Goal: Information Seeking & Learning: Learn about a topic

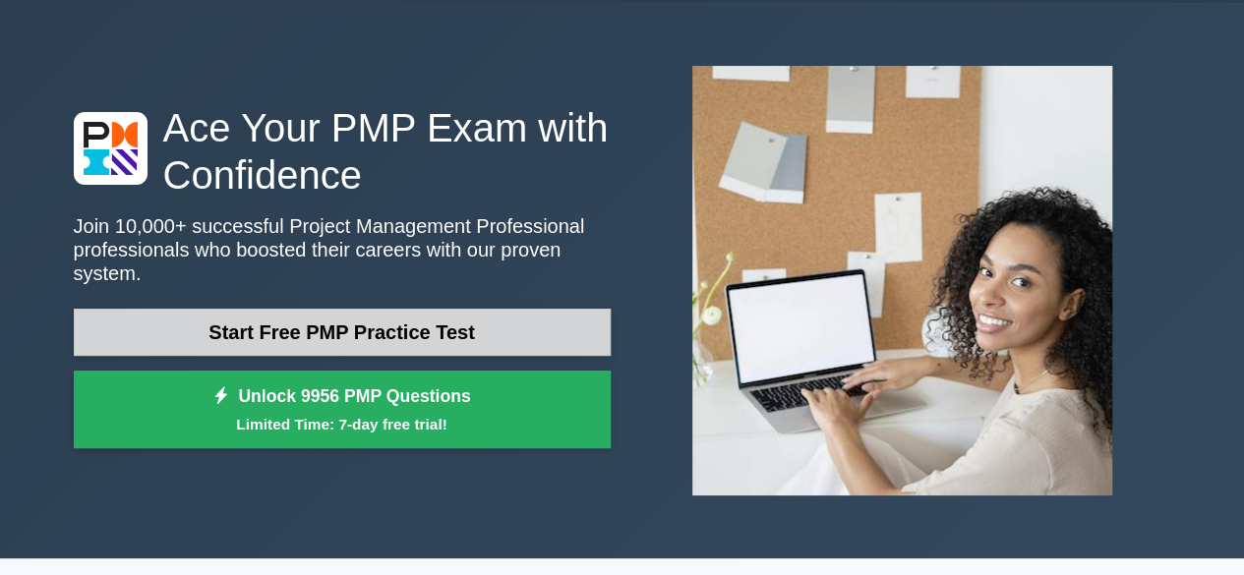
scroll to position [59, 0]
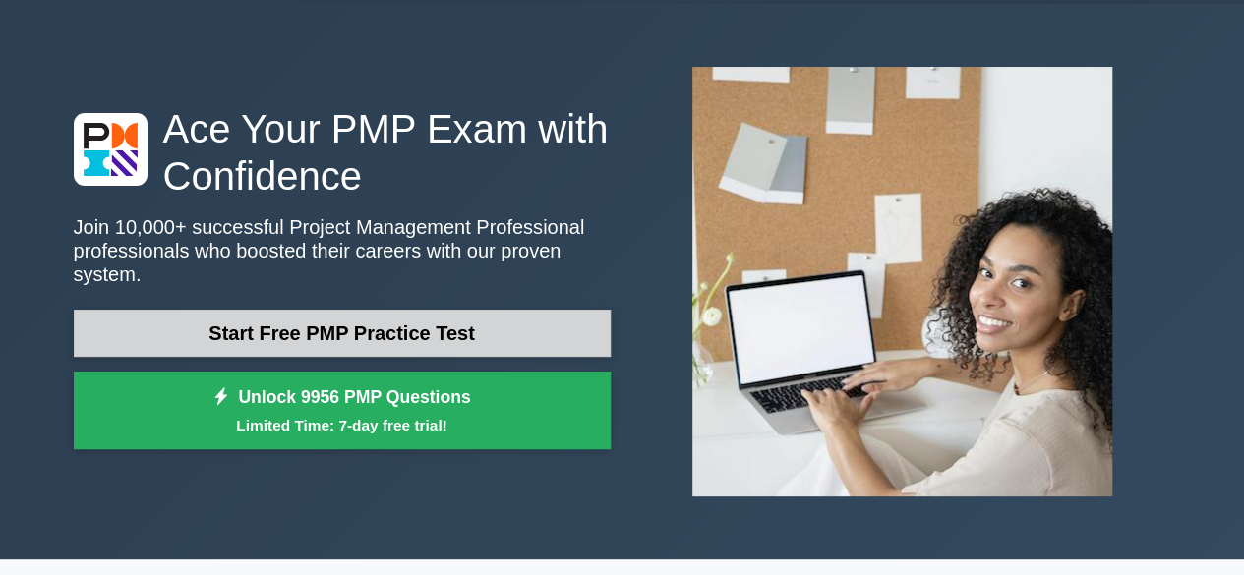
click at [434, 336] on link "Start Free PMP Practice Test" at bounding box center [342, 333] width 537 height 47
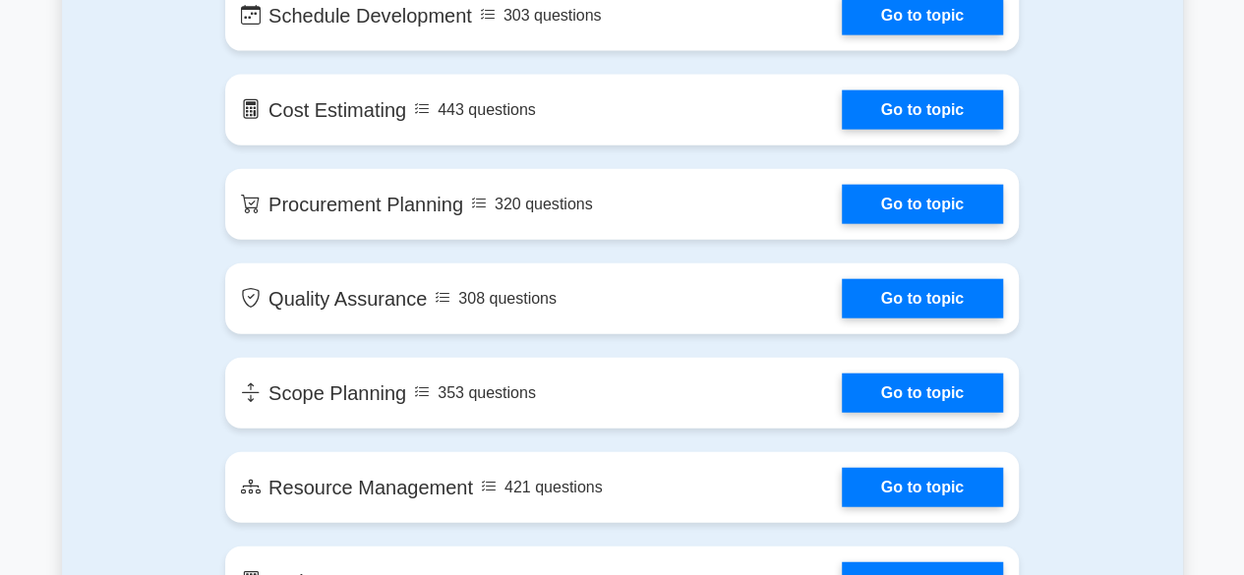
scroll to position [2248, 0]
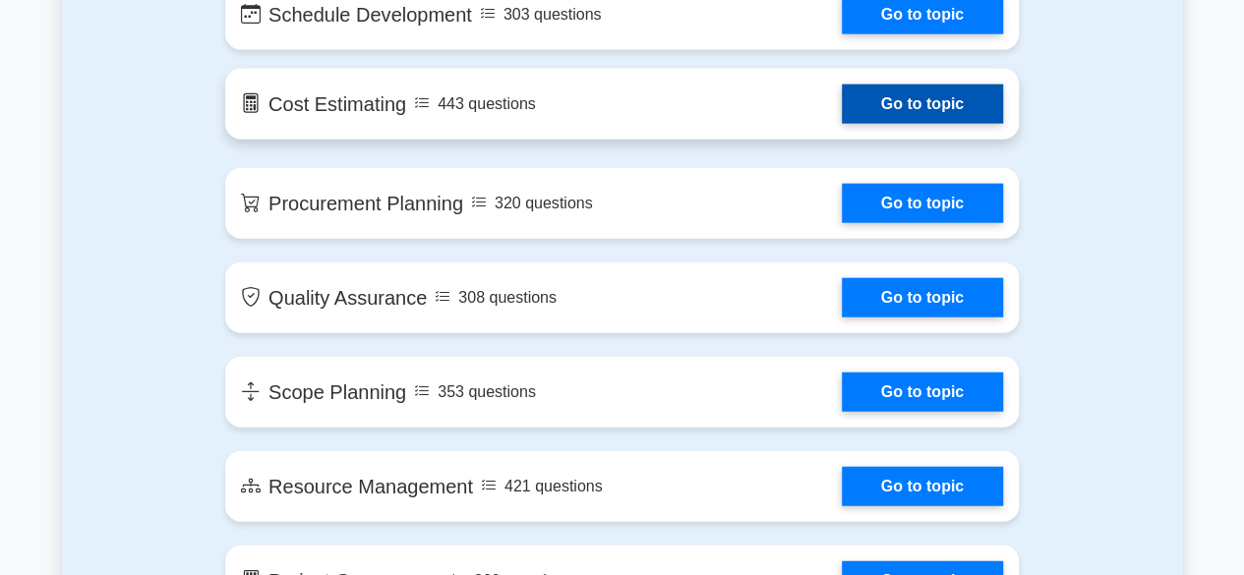
click at [869, 116] on link "Go to topic" at bounding box center [922, 104] width 161 height 39
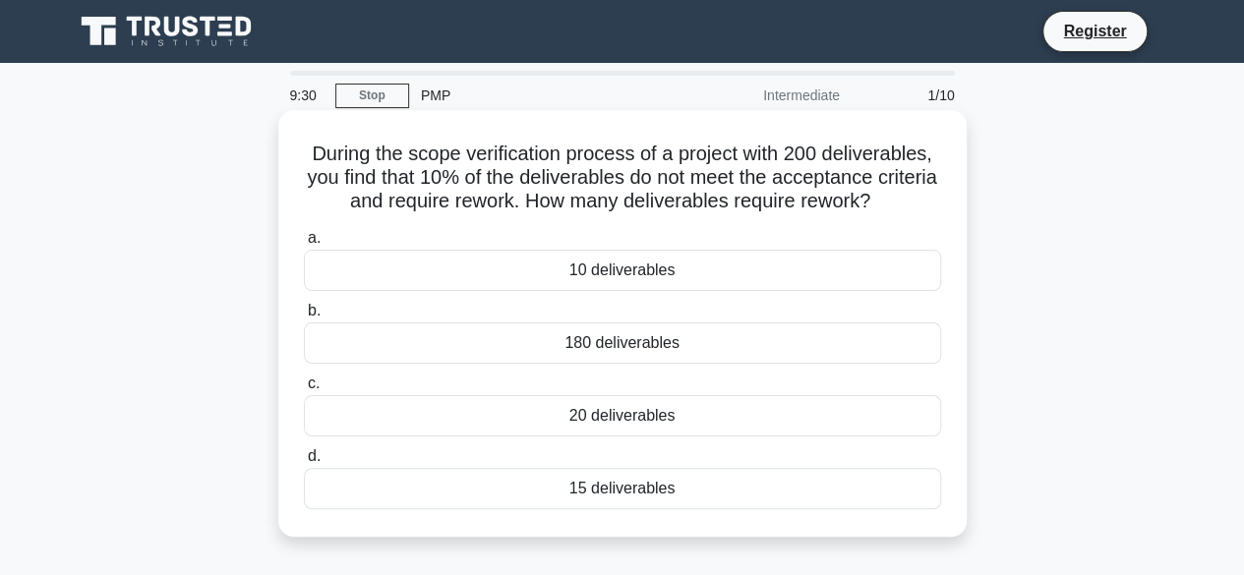
click at [562, 409] on div "20 deliverables" at bounding box center [622, 415] width 637 height 41
click at [304, 390] on input "c. 20 deliverables" at bounding box center [304, 384] width 0 height 13
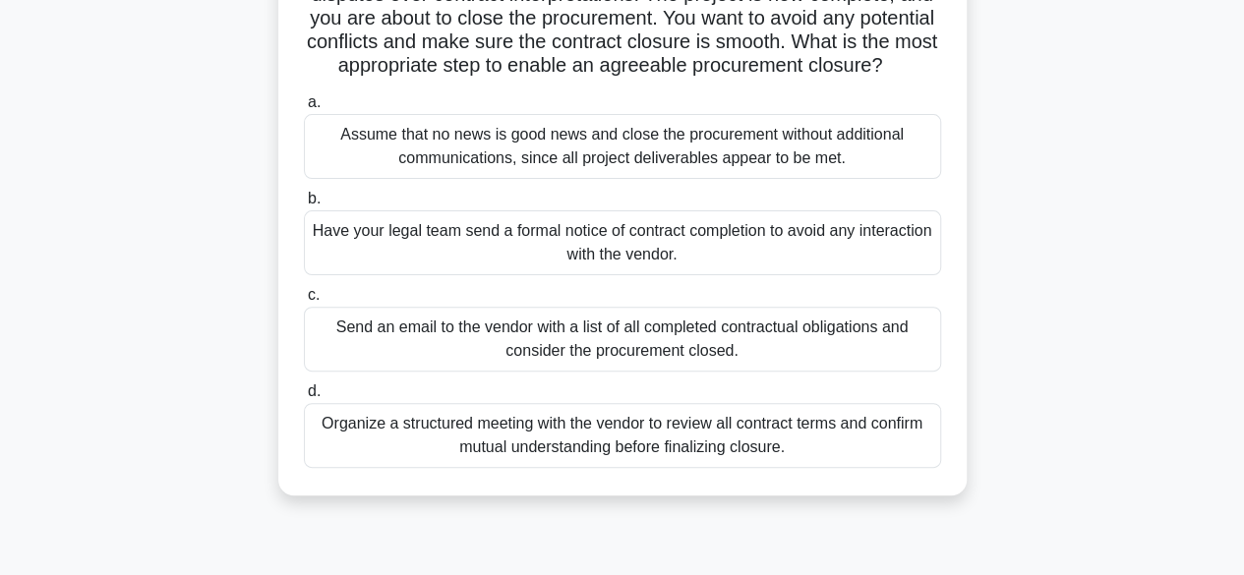
scroll to position [196, 0]
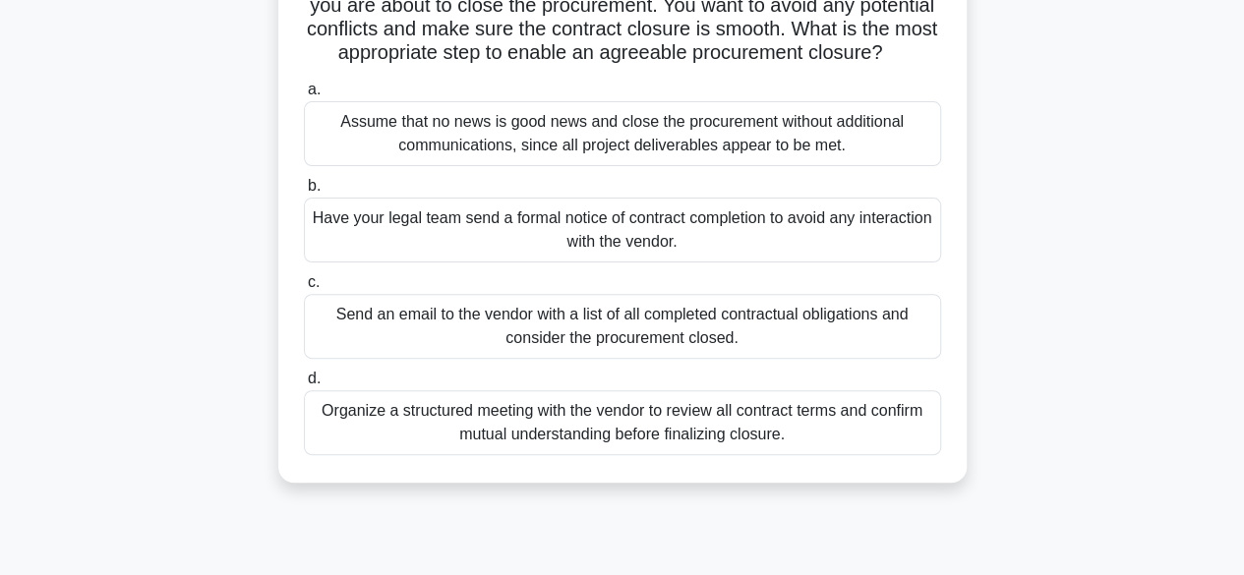
click at [563, 453] on div "Organize a structured meeting with the vendor to review all contract terms and …" at bounding box center [622, 422] width 637 height 65
click at [304, 385] on input "d. Organize a structured meeting with the vendor to review all contract terms a…" at bounding box center [304, 379] width 0 height 13
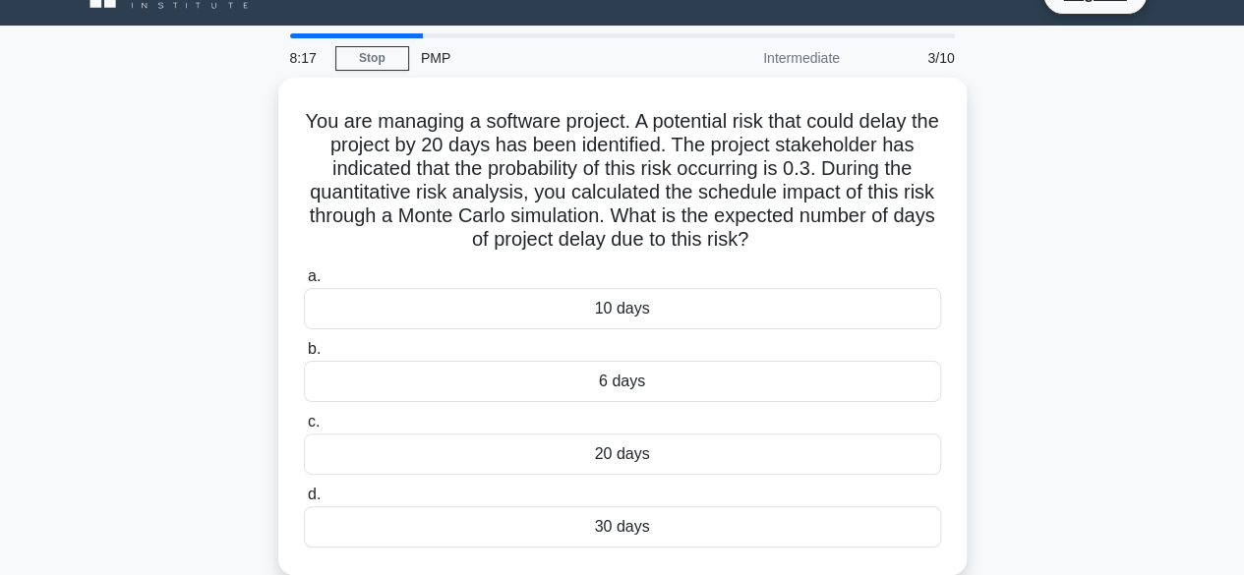
scroll to position [36, 0]
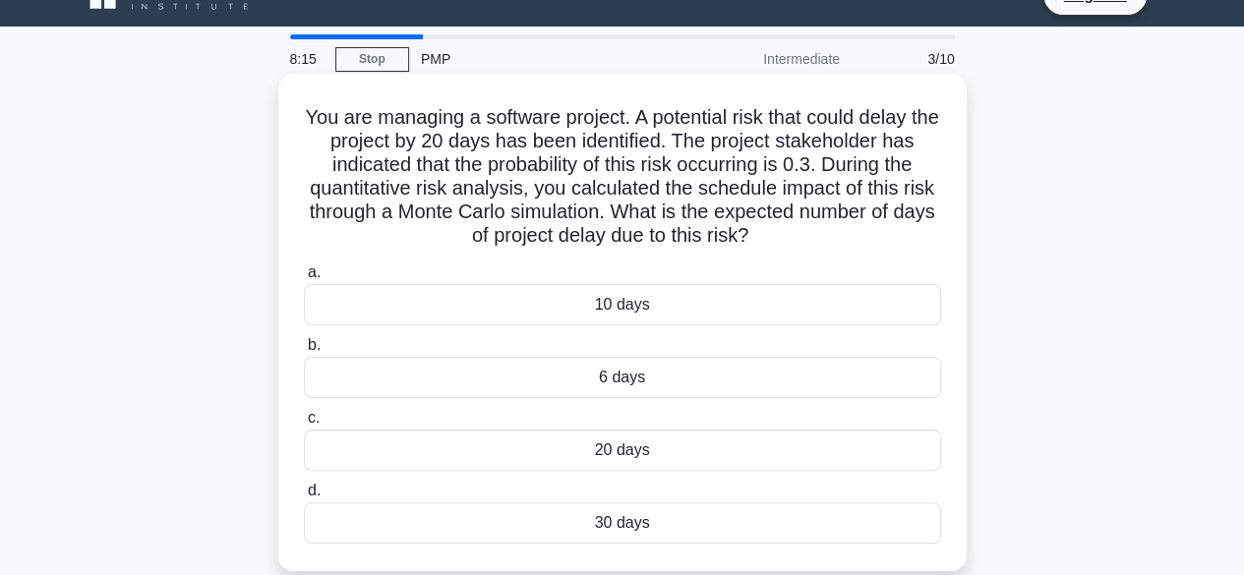
click at [560, 509] on div "30 days" at bounding box center [622, 522] width 637 height 41
click at [304, 498] on input "d. 30 days" at bounding box center [304, 491] width 0 height 13
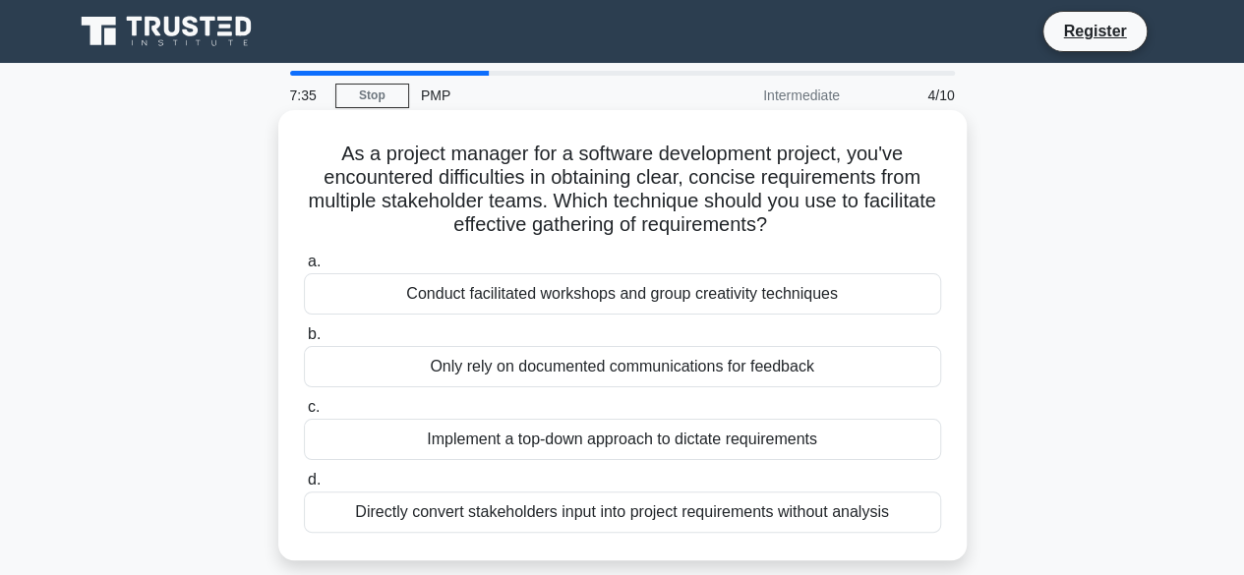
scroll to position [1, 0]
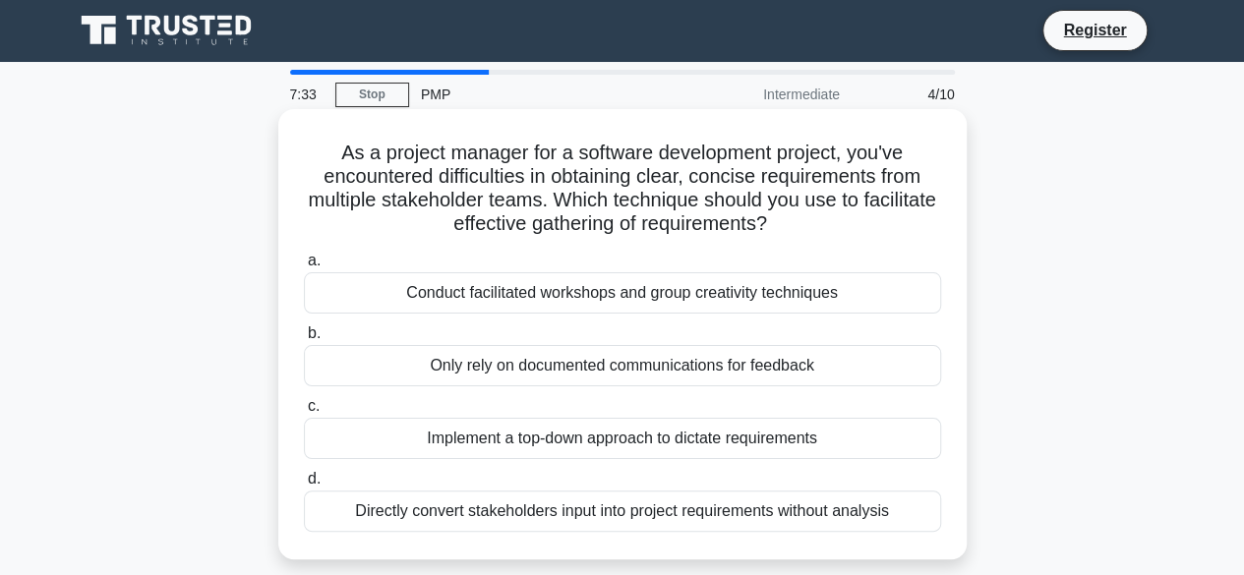
click at [510, 301] on div "Conduct facilitated workshops and group creativity techniques" at bounding box center [622, 292] width 637 height 41
click at [304, 267] on input "a. Conduct facilitated workshops and group creativity techniques" at bounding box center [304, 261] width 0 height 13
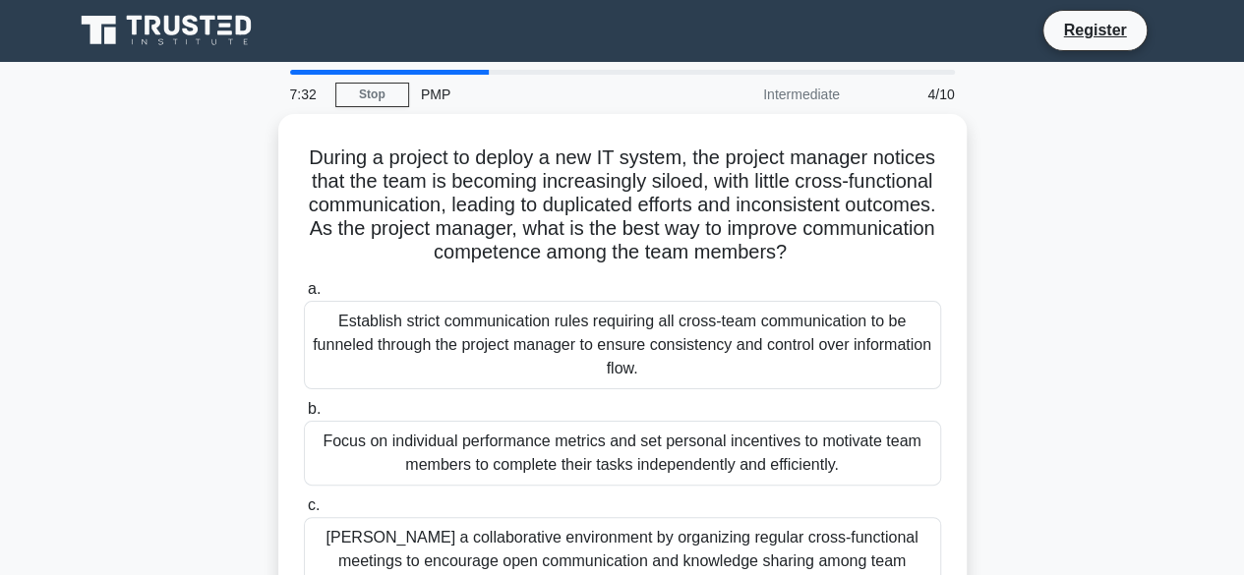
scroll to position [0, 0]
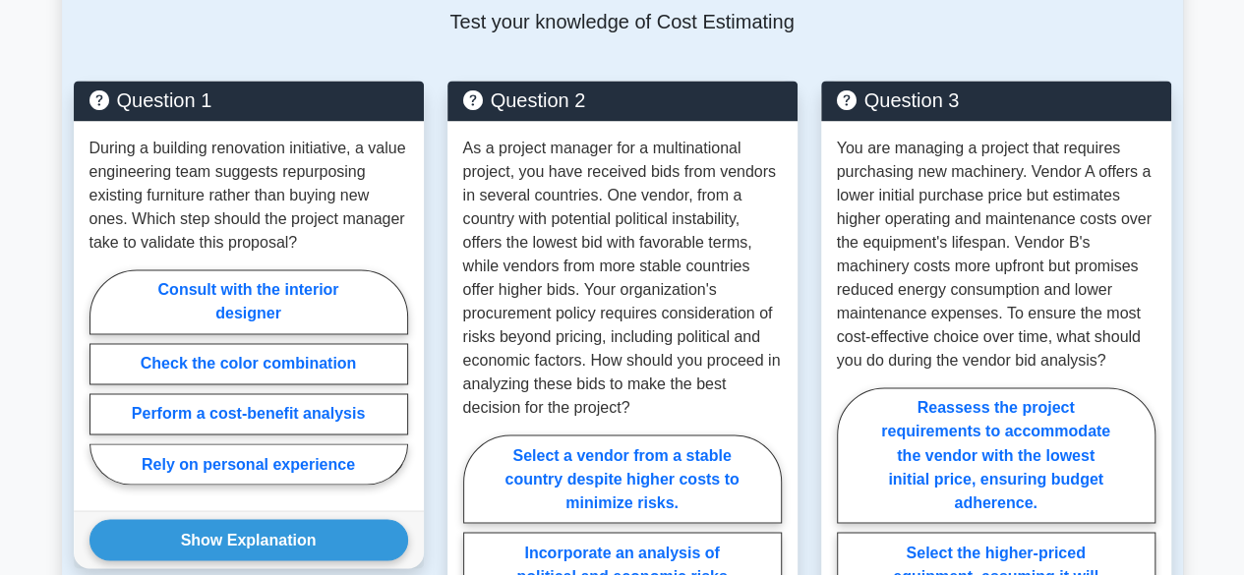
scroll to position [1413, 0]
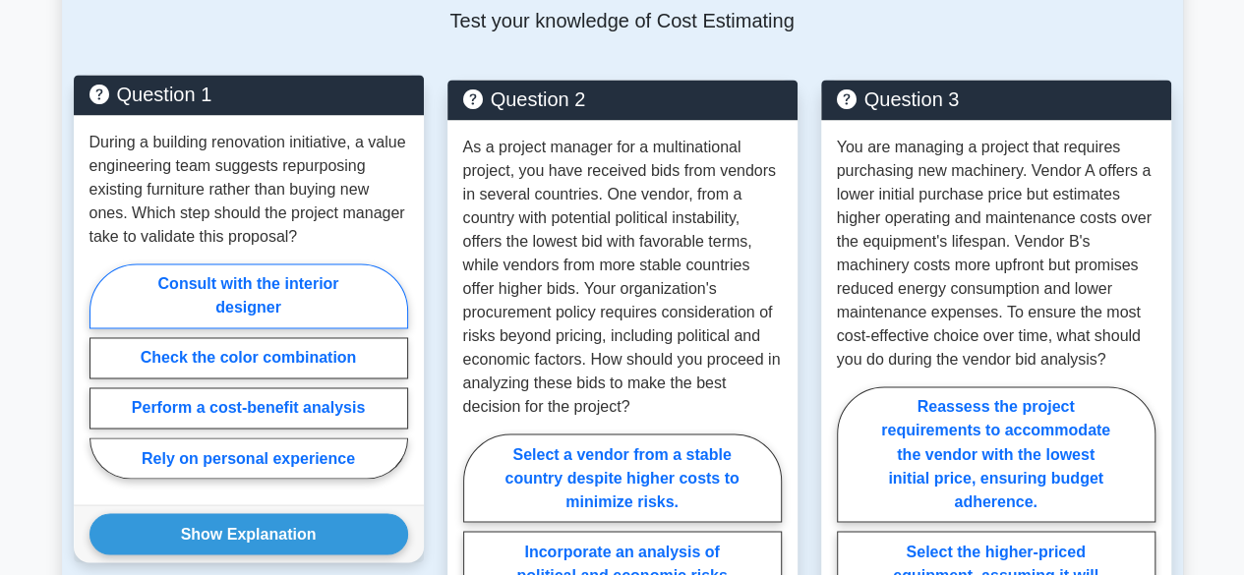
click at [245, 274] on label "Consult with the interior designer" at bounding box center [248, 296] width 319 height 65
click at [102, 371] on input "Consult with the interior designer" at bounding box center [95, 377] width 13 height 13
radio input "true"
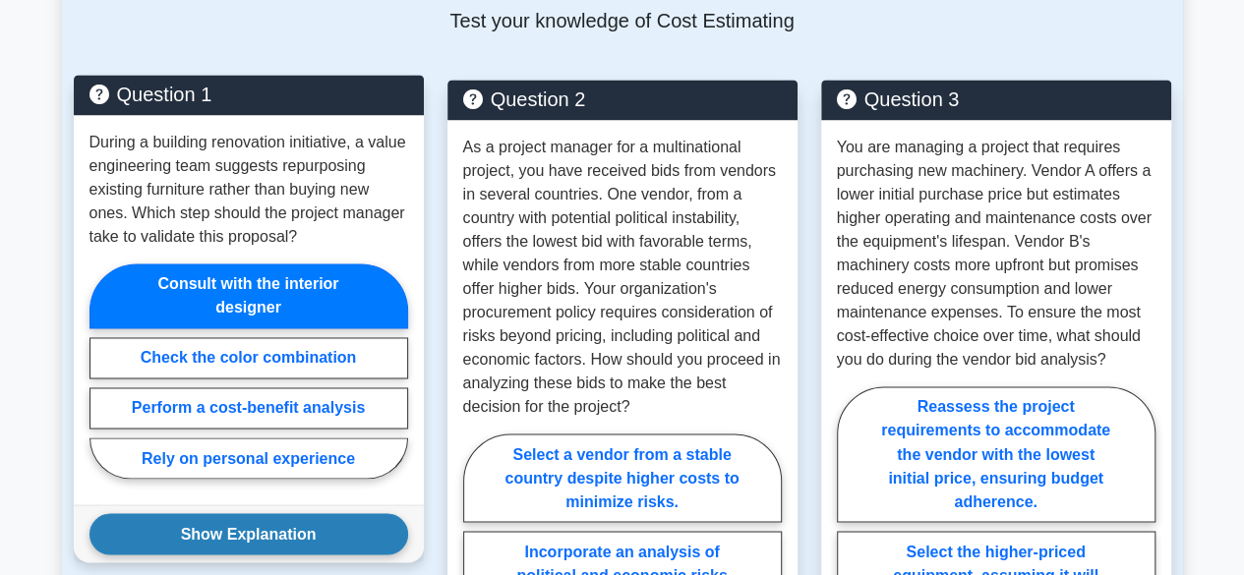
click at [344, 513] on button "Show Explanation" at bounding box center [248, 533] width 319 height 41
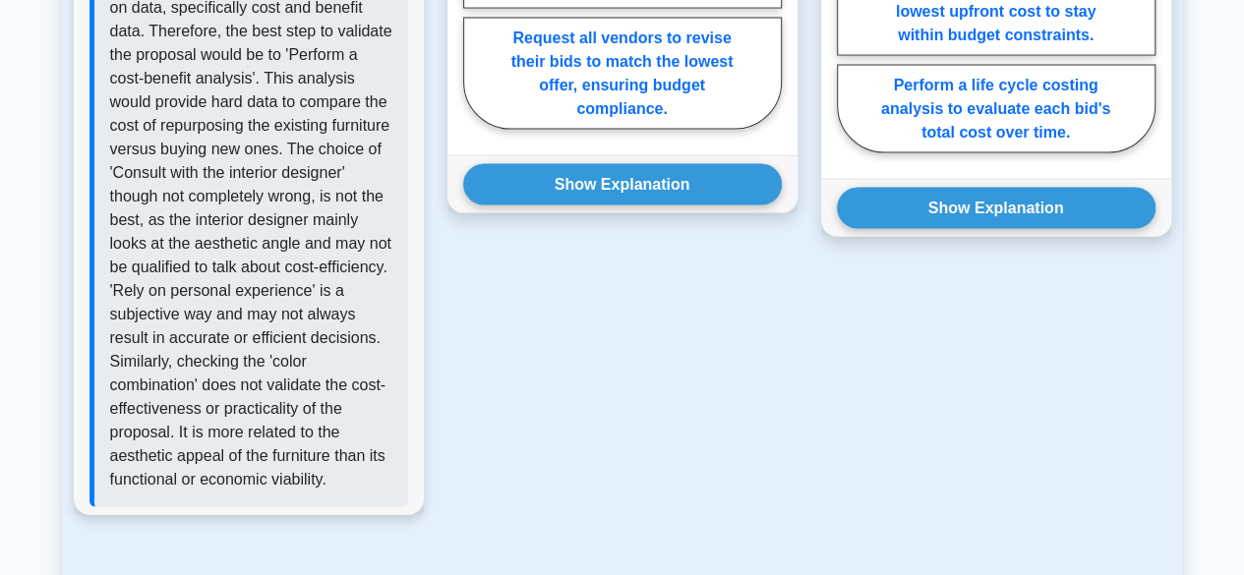
scroll to position [2092, 0]
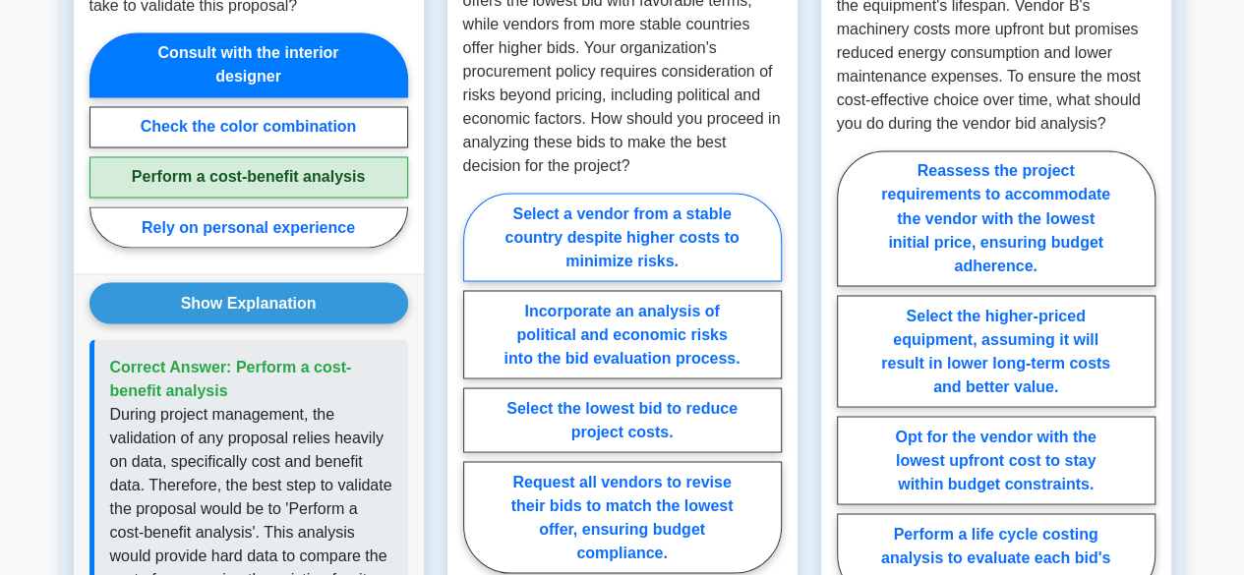
scroll to position [1650, 0]
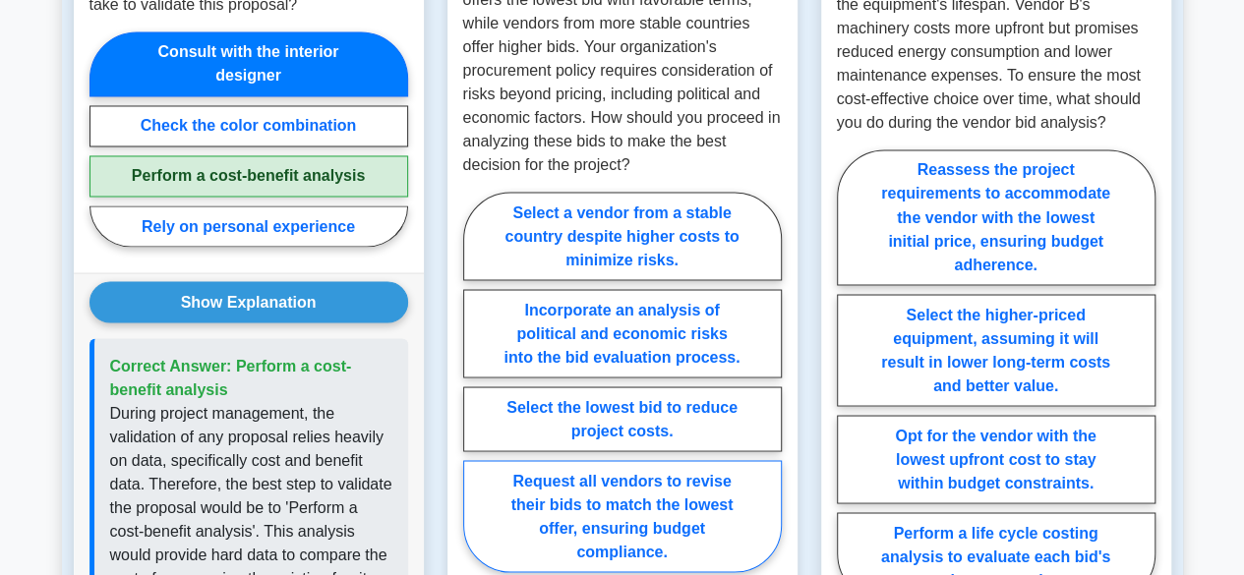
click at [645, 512] on label "Request all vendors to revise their bids to match the lowest offer, ensuring bu…" at bounding box center [622, 516] width 319 height 112
click at [476, 394] on input "Request all vendors to revise their bids to match the lowest offer, ensuring bu…" at bounding box center [469, 388] width 13 height 13
radio input "true"
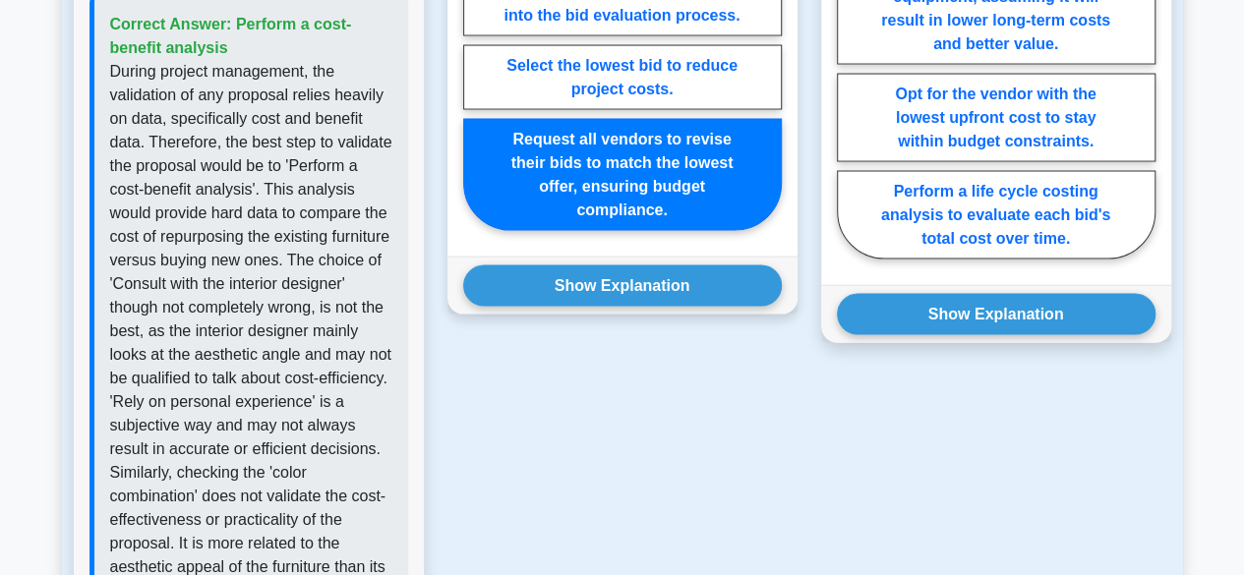
scroll to position [1992, 0]
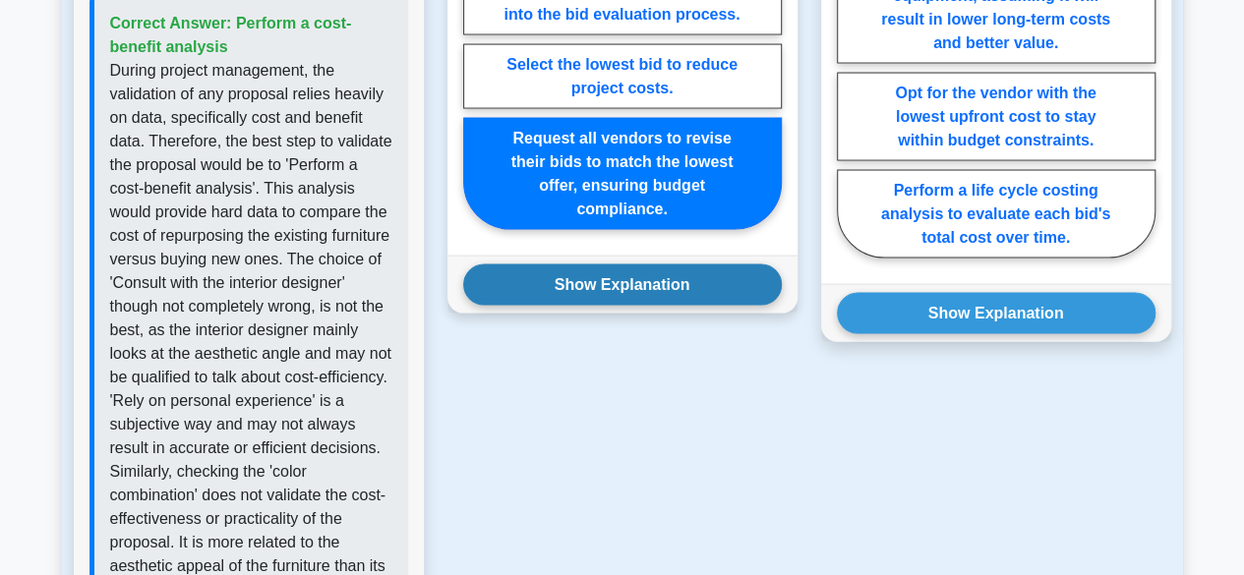
click at [587, 264] on button "Show Explanation" at bounding box center [622, 284] width 319 height 41
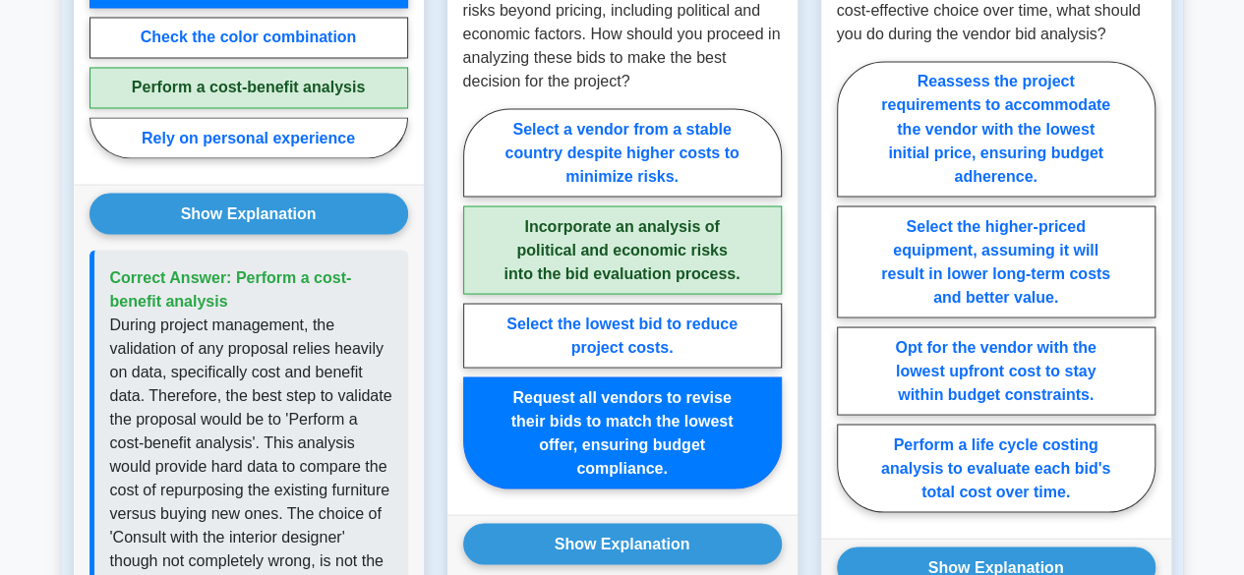
scroll to position [1742, 0]
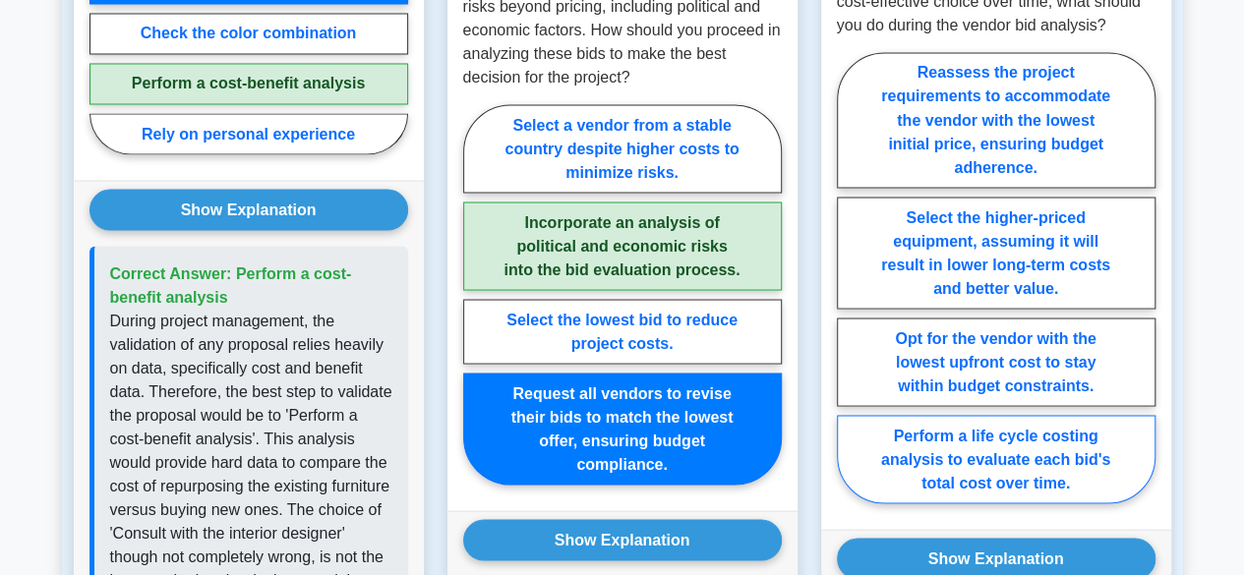
click at [947, 438] on label "Perform a life cycle costing analysis to evaluate each bid's total cost over ti…" at bounding box center [996, 459] width 319 height 88
click at [850, 290] on input "Perform a life cycle costing analysis to evaluate each bid's total cost over ti…" at bounding box center [843, 283] width 13 height 13
radio input "true"
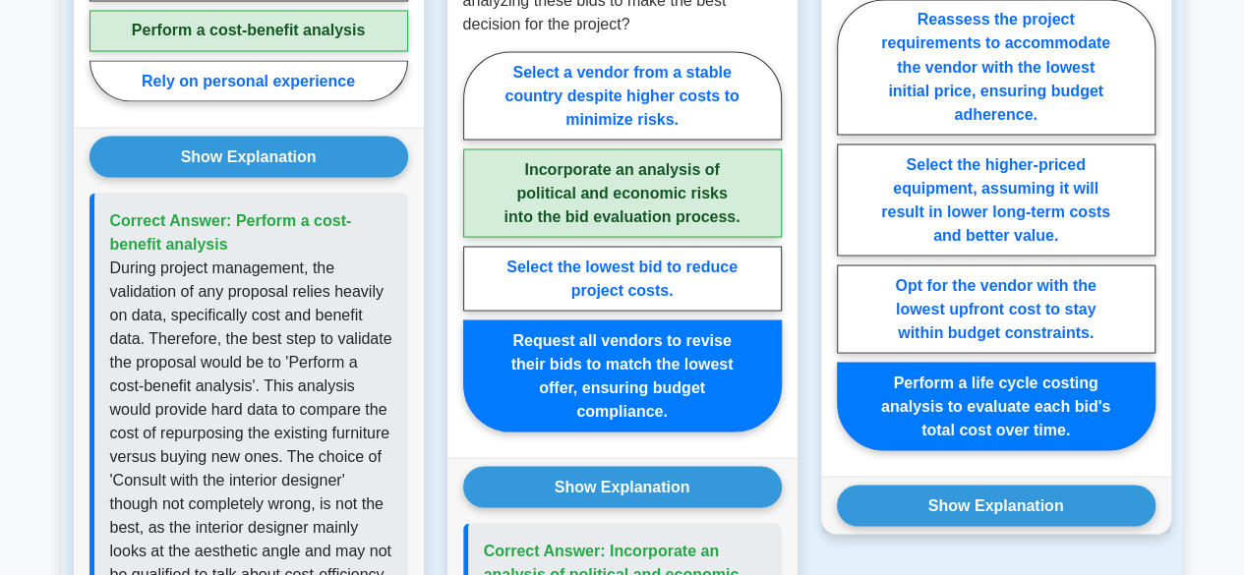
scroll to position [1797, 0]
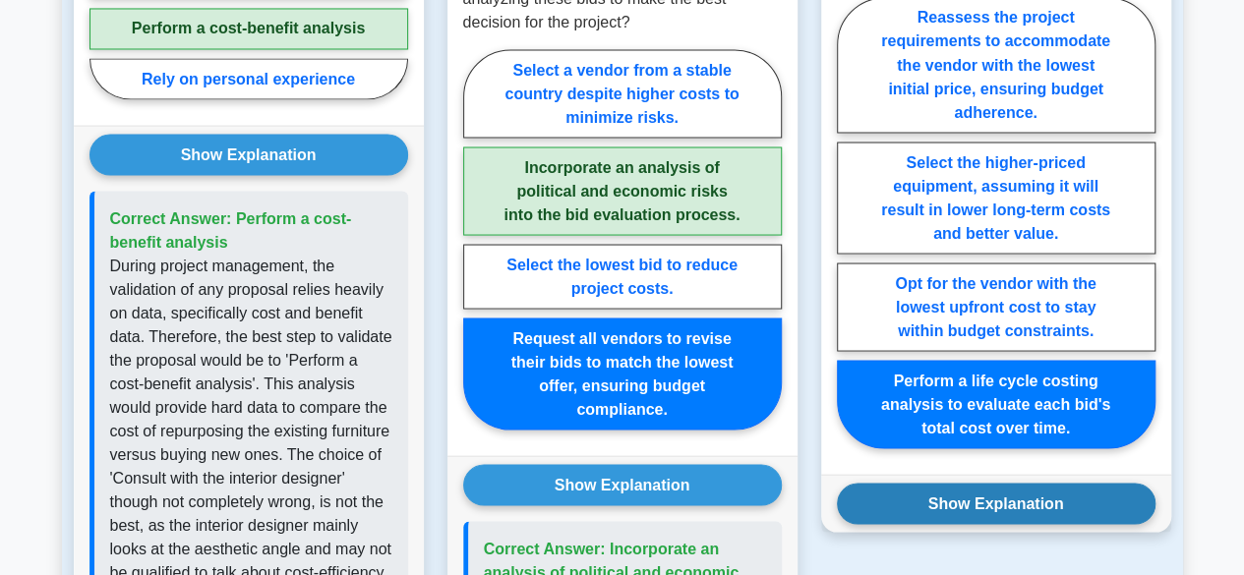
click at [950, 483] on button "Show Explanation" at bounding box center [996, 503] width 319 height 41
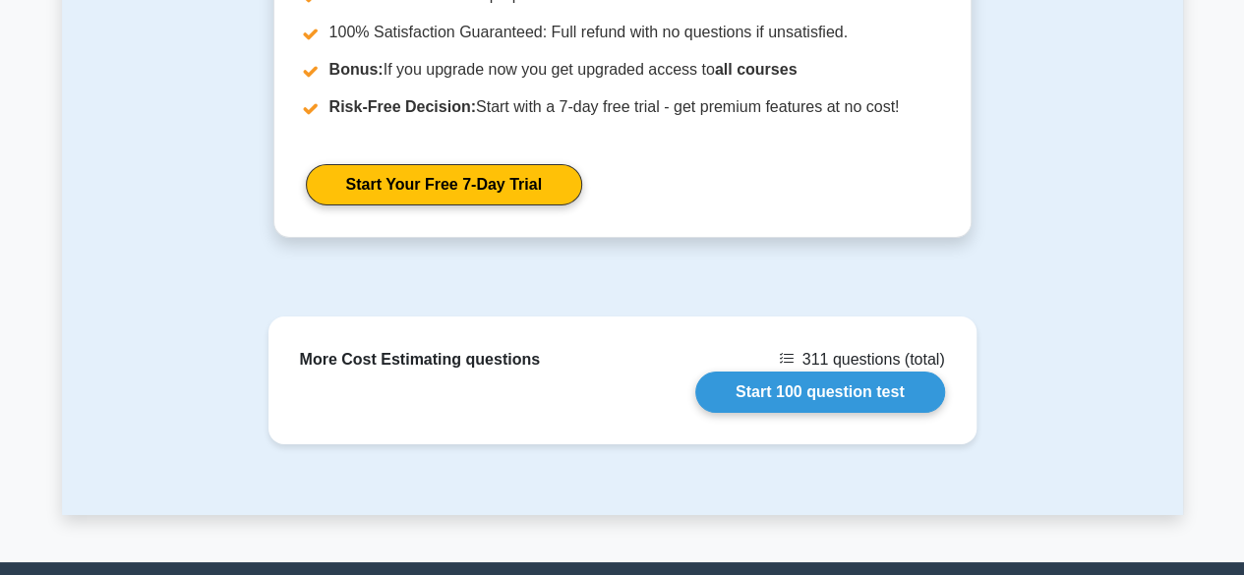
scroll to position [3458, 0]
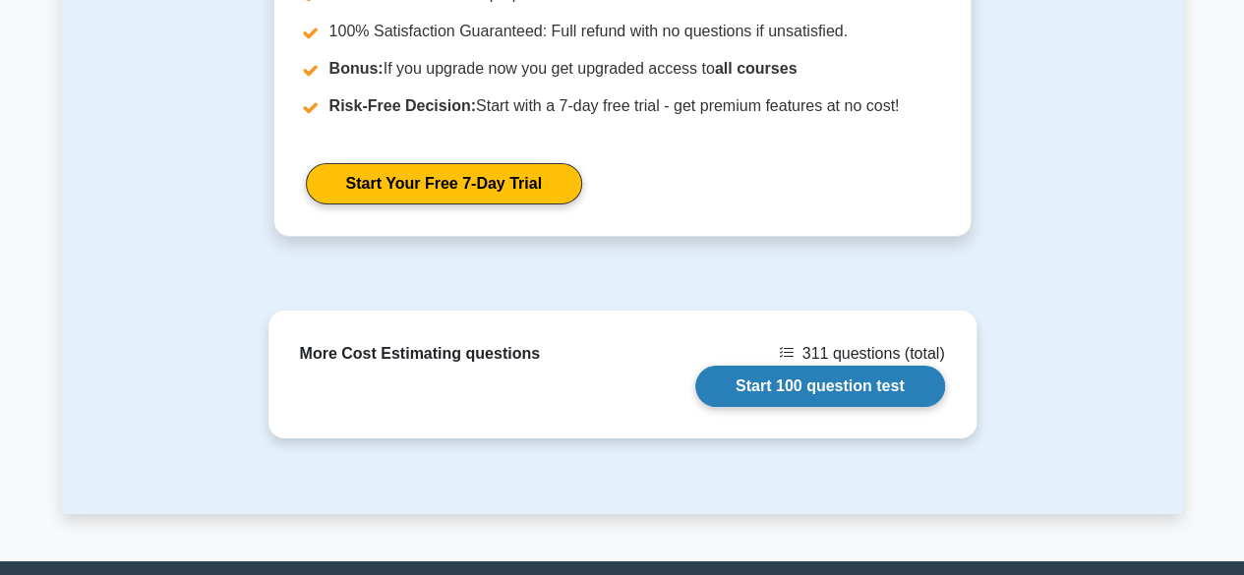
click at [784, 366] on link "Start 100 question test" at bounding box center [820, 386] width 250 height 41
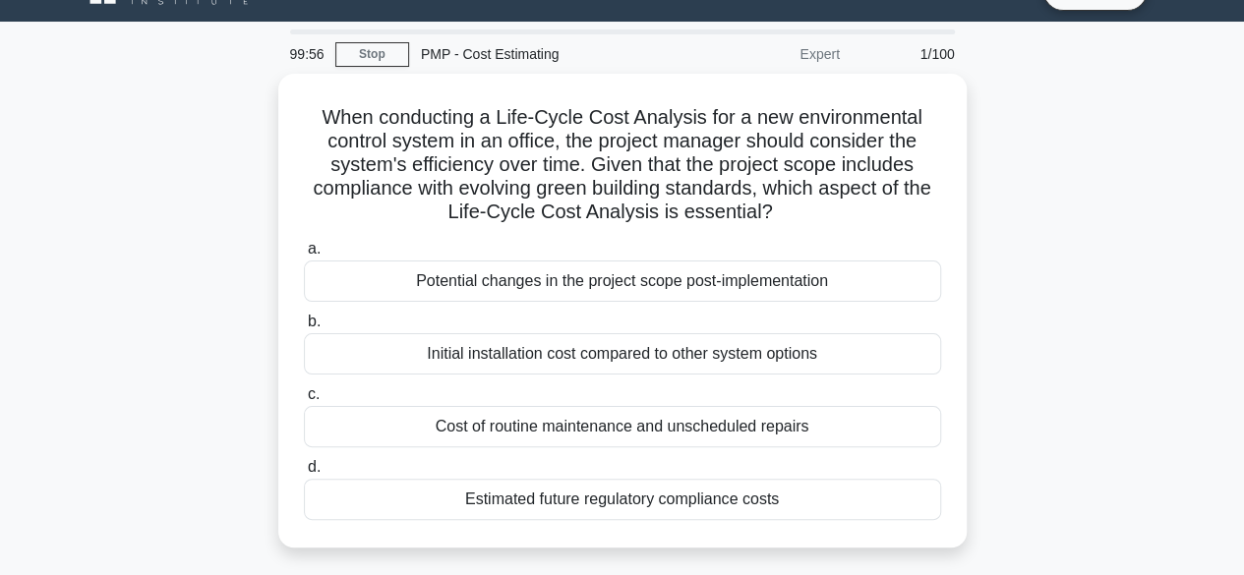
scroll to position [39, 0]
